Goal: Task Accomplishment & Management: Use online tool/utility

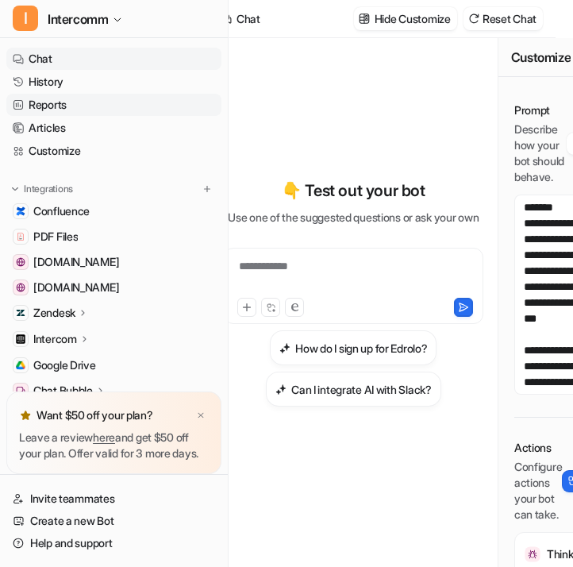
scroll to position [304, 0]
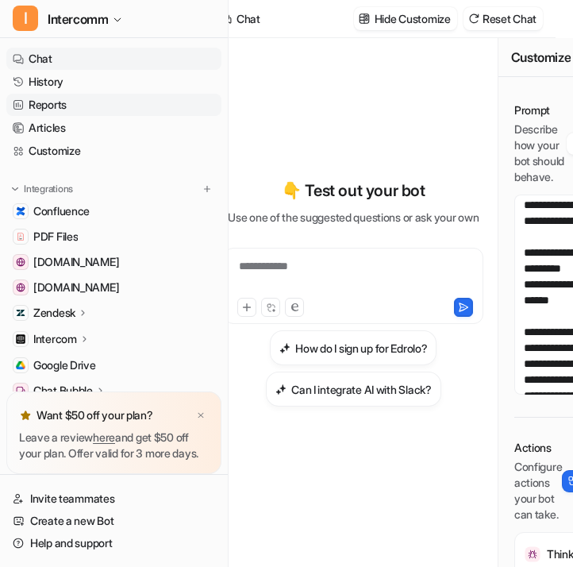
click at [147, 102] on link "Reports" at bounding box center [113, 105] width 215 height 22
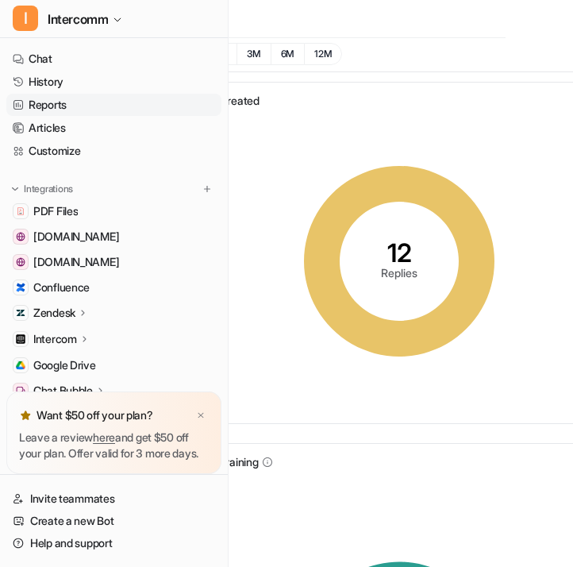
scroll to position [2, 132]
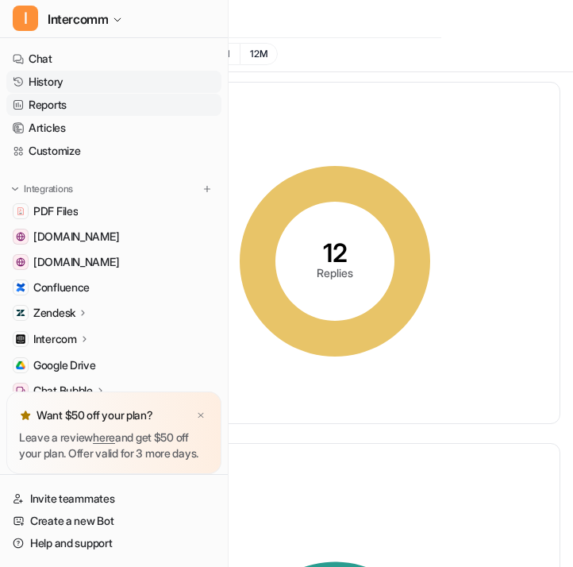
click at [119, 80] on link "History" at bounding box center [113, 82] width 215 height 22
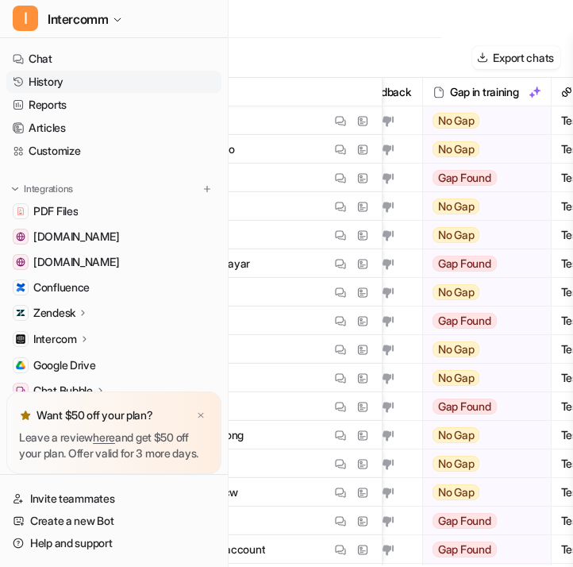
scroll to position [0, 627]
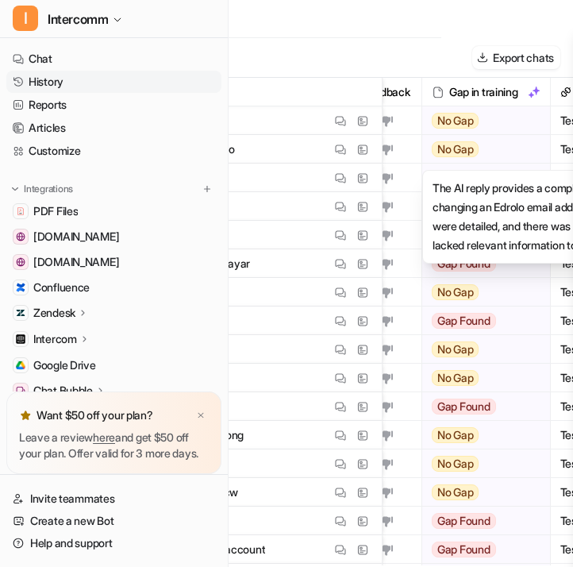
click at [471, 145] on span "No Gap" at bounding box center [456, 149] width 48 height 16
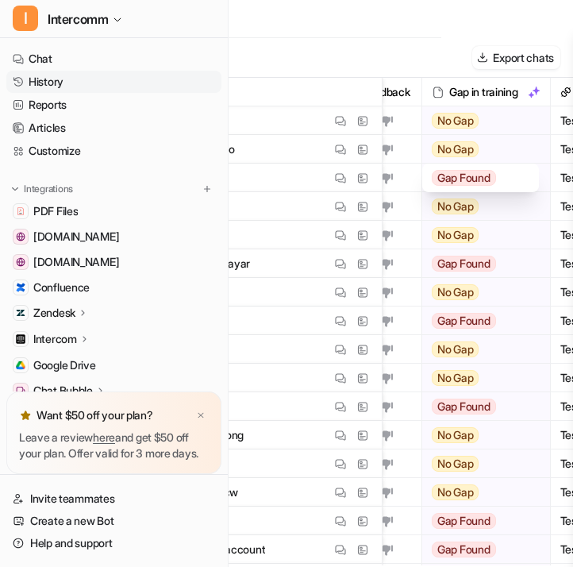
click at [465, 152] on span "No Gap" at bounding box center [456, 149] width 48 height 16
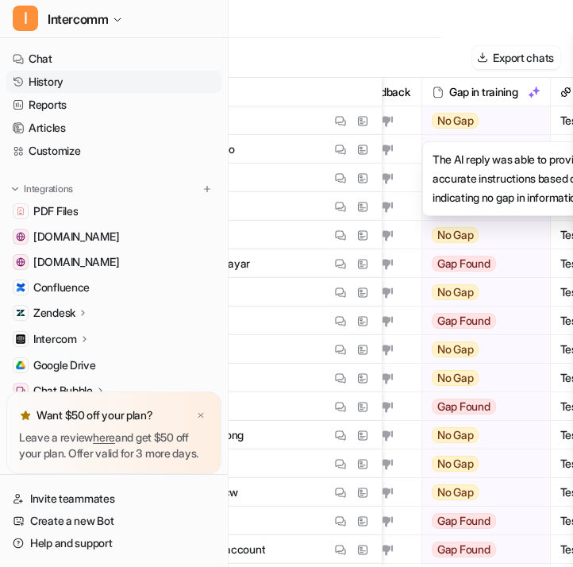
click at [469, 113] on span "No Gap" at bounding box center [456, 121] width 48 height 16
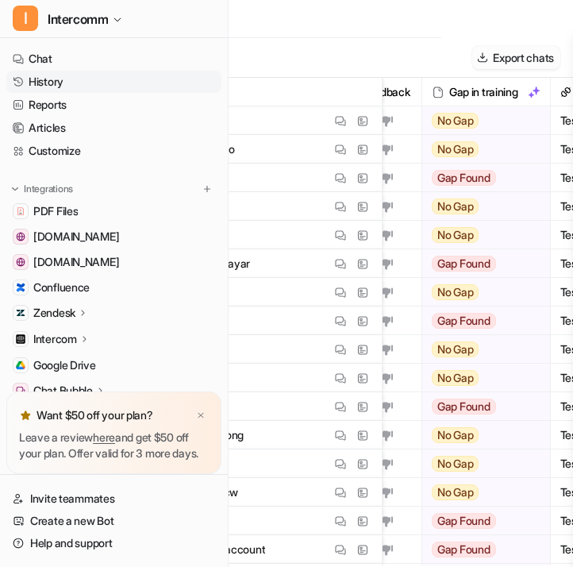
click at [510, 53] on button "Export chats" at bounding box center [517, 57] width 88 height 23
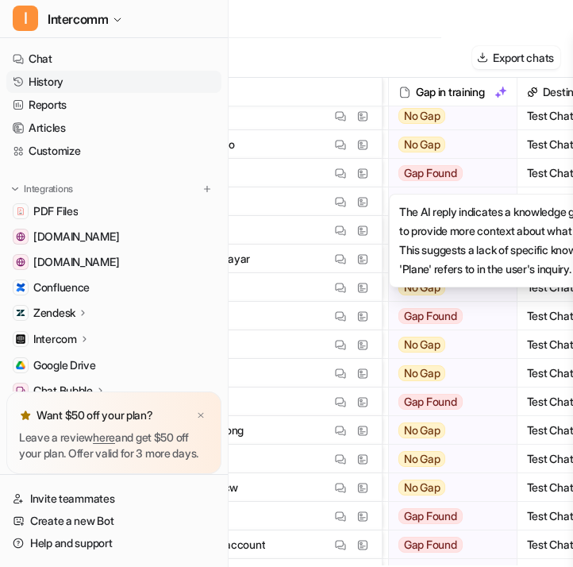
scroll to position [5, 677]
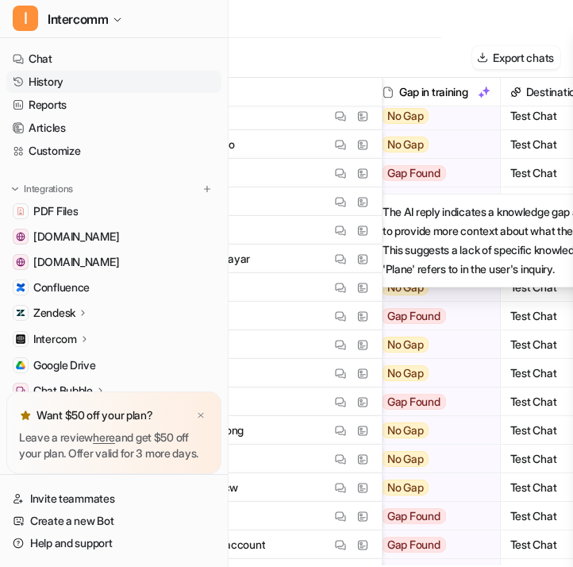
click at [460, 178] on div "Gap Found" at bounding box center [431, 173] width 118 height 29
